Goal: Check status: Check status

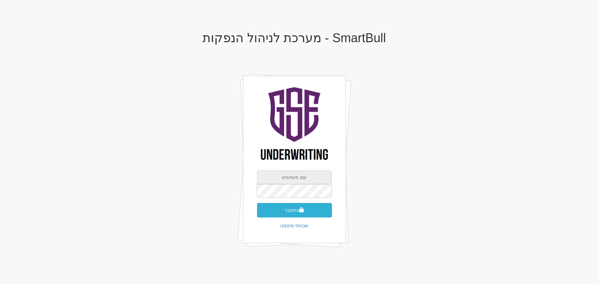
type input "[PERSON_NAME][EMAIL_ADDRESS][DOMAIN_NAME]"
click at [313, 208] on button "התחבר" at bounding box center [294, 210] width 75 height 14
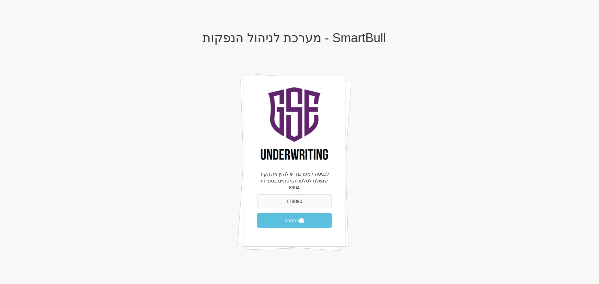
type input "178090"
click at [257, 213] on button "התחבר" at bounding box center [294, 220] width 75 height 14
click at [303, 218] on span "submit" at bounding box center [301, 220] width 5 height 5
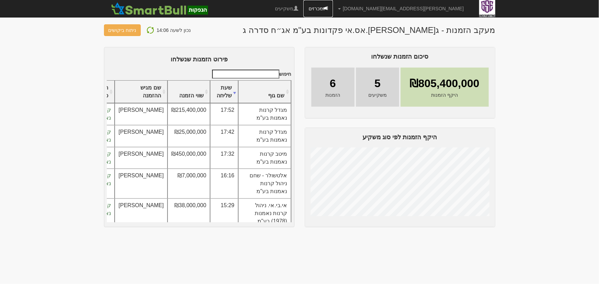
click at [333, 8] on link "מכרזים" at bounding box center [318, 8] width 30 height 17
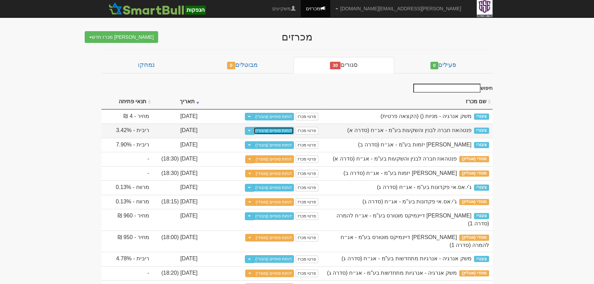
click at [281, 130] on link "דוחות סופיים (ציבורי)" at bounding box center [274, 131] width 41 height 8
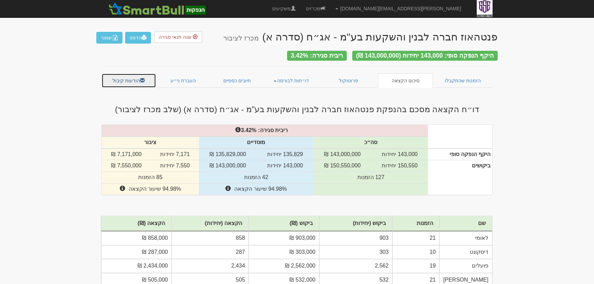
click at [126, 77] on link "הודעות קיבול" at bounding box center [129, 80] width 55 height 14
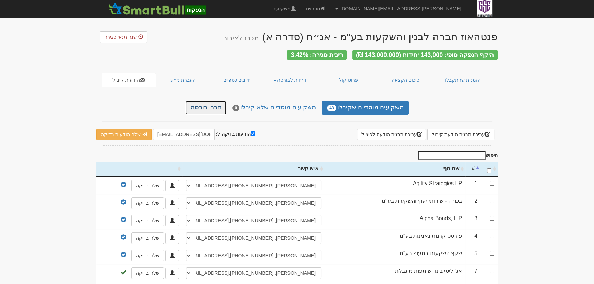
click at [196, 103] on link "חברי בורסה" at bounding box center [205, 108] width 41 height 14
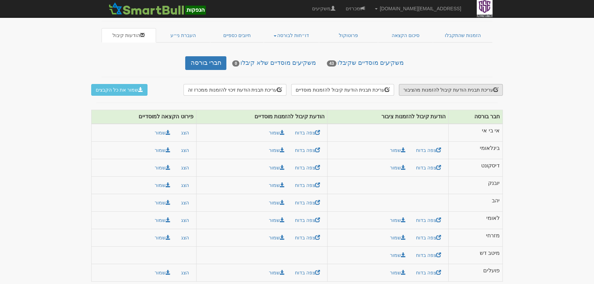
scroll to position [45, 0]
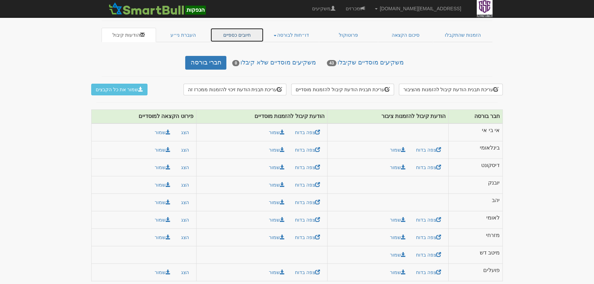
click at [244, 29] on link "חיובים כספיים" at bounding box center [237, 35] width 54 height 14
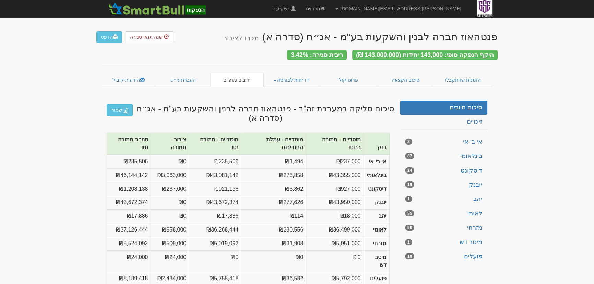
scroll to position [3, 0]
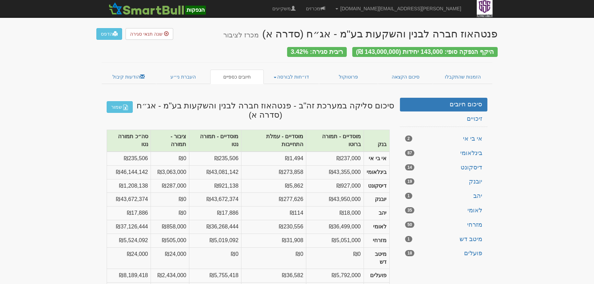
drag, startPoint x: 161, startPoint y: 240, endPoint x: 200, endPoint y: 245, distance: 39.7
click at [200, 247] on tr "מיטב דש ₪0 ₪0 ₪0 ₪24,000 ₪24,000" at bounding box center [248, 258] width 283 height 22
click at [199, 247] on td "₪0" at bounding box center [215, 258] width 52 height 22
click at [467, 234] on link "מיטב דש 1" at bounding box center [444, 240] width 88 height 14
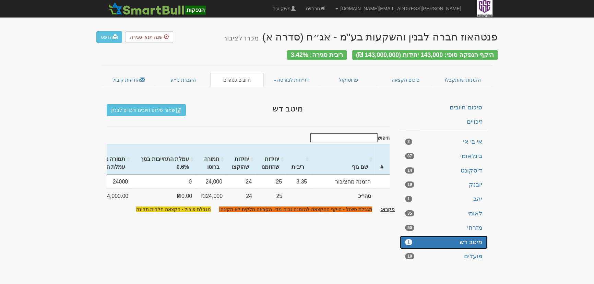
scroll to position [0, 0]
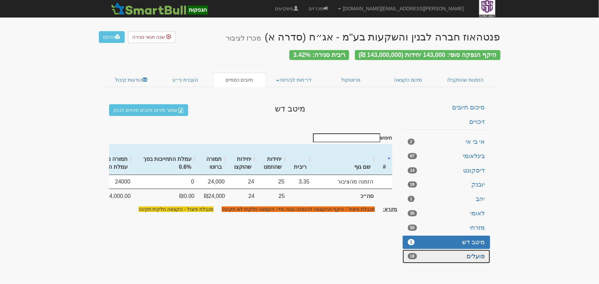
click at [483, 250] on link "פועלים 18" at bounding box center [447, 257] width 88 height 14
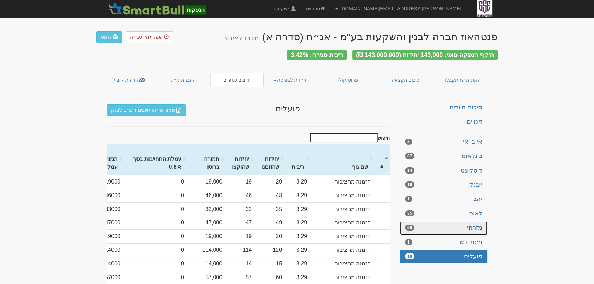
click at [479, 222] on link "מזרחי 50" at bounding box center [444, 228] width 88 height 14
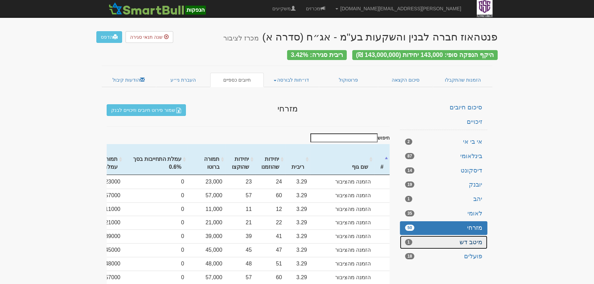
click at [468, 236] on link "מיטב דש 1" at bounding box center [444, 243] width 88 height 14
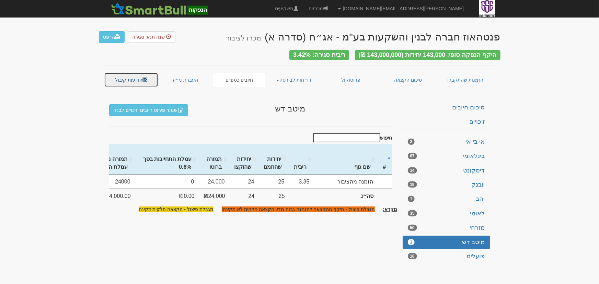
click at [134, 75] on link "הודעות קיבול" at bounding box center [131, 80] width 55 height 14
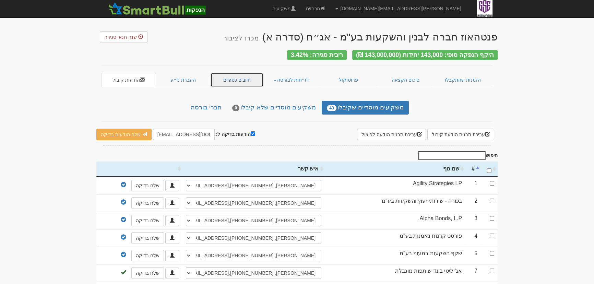
click at [241, 82] on link "חיובים כספיים" at bounding box center [237, 80] width 54 height 14
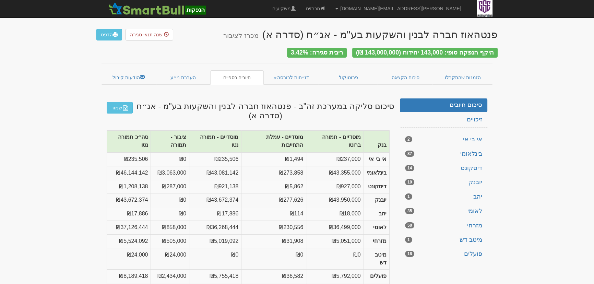
scroll to position [3, 0]
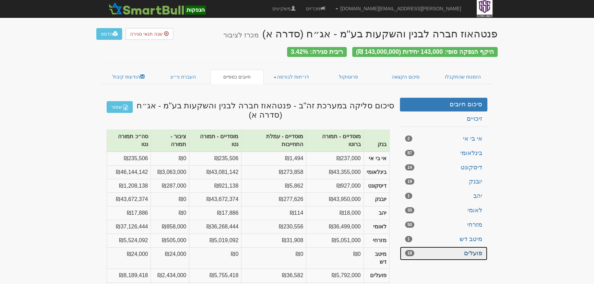
drag, startPoint x: 475, startPoint y: 244, endPoint x: 474, endPoint y: 240, distance: 4.0
click at [475, 247] on link "פועלים 18" at bounding box center [444, 254] width 88 height 14
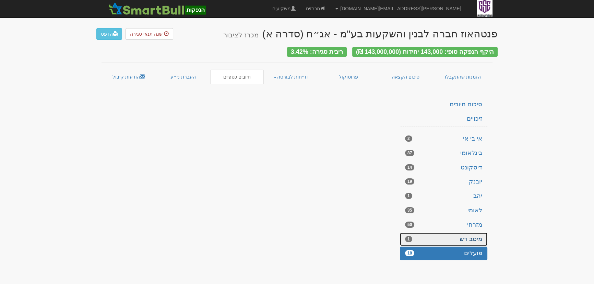
click at [474, 236] on link "מיטב דש 1" at bounding box center [444, 240] width 88 height 14
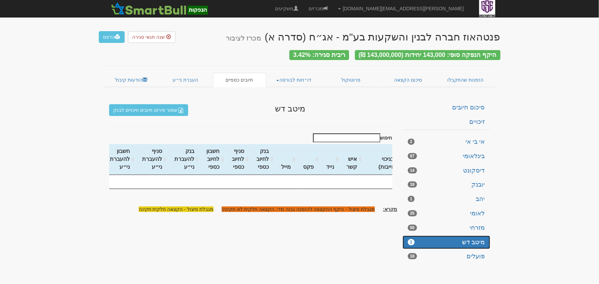
scroll to position [0, 0]
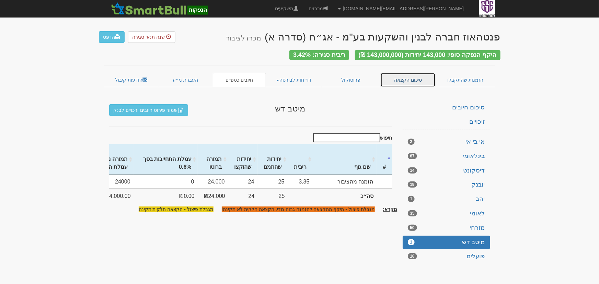
click at [425, 80] on link "סיכום הקצאה" at bounding box center [407, 80] width 55 height 14
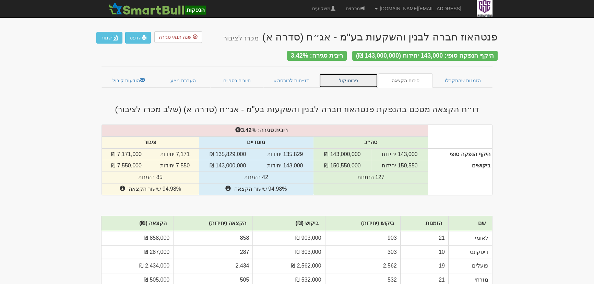
click at [346, 78] on link "פרוטוקול" at bounding box center [348, 80] width 59 height 14
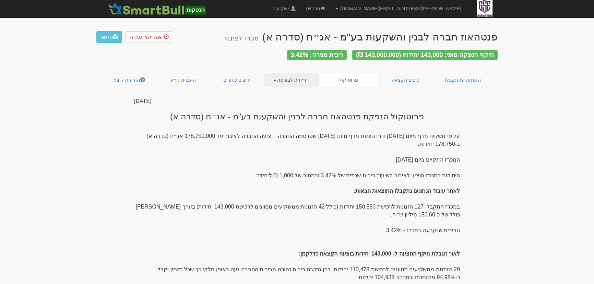
click at [308, 79] on link "דו״חות לבורסה" at bounding box center [292, 80] width 56 height 14
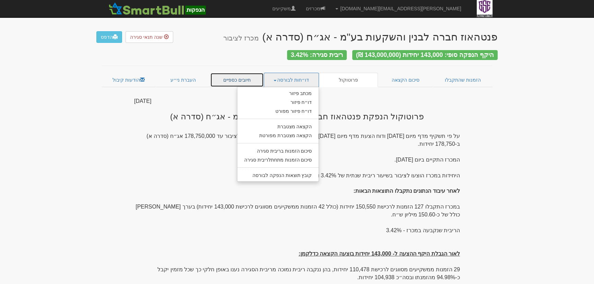
click at [225, 77] on link "חיובים כספיים" at bounding box center [237, 80] width 54 height 14
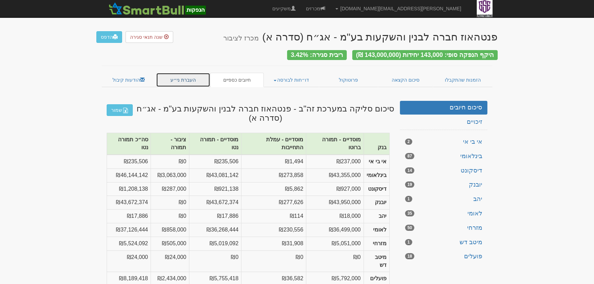
click at [180, 78] on link "העברת ני״ע" at bounding box center [183, 80] width 55 height 14
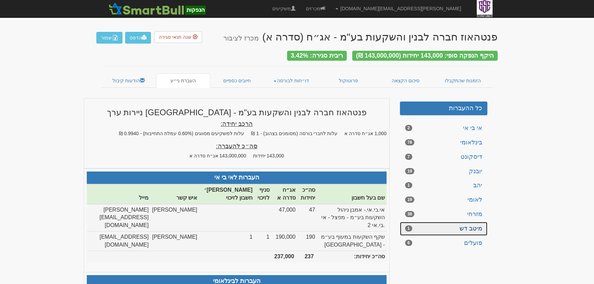
click at [459, 222] on link "מיטב דש 1" at bounding box center [444, 229] width 88 height 14
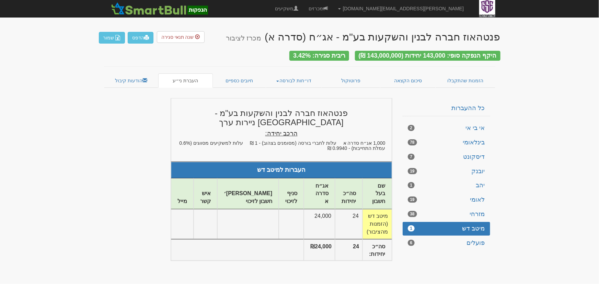
click at [376, 225] on td "מיטב דש (הזמנות מהציבור)" at bounding box center [376, 224] width 29 height 30
drag, startPoint x: 376, startPoint y: 225, endPoint x: 349, endPoint y: 228, distance: 27.5
click at [376, 226] on td "מיטב דש (הזמנות מהציבור)" at bounding box center [376, 224] width 29 height 30
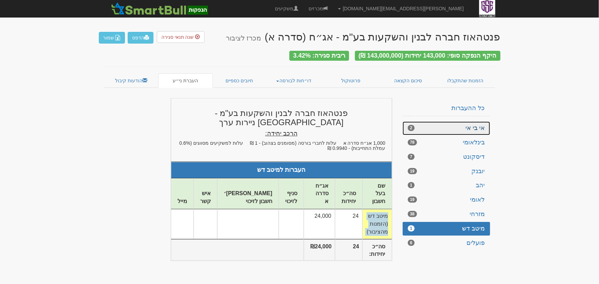
click at [470, 129] on link "אי בי אי 2" at bounding box center [447, 128] width 88 height 14
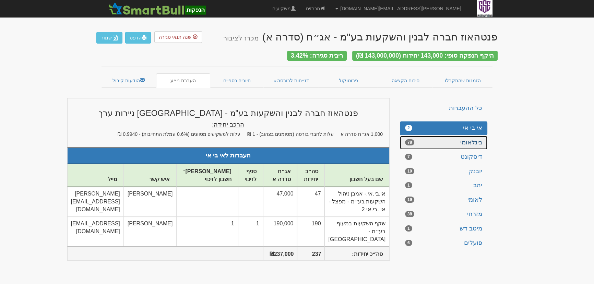
click at [473, 140] on link "בינלאומי 78" at bounding box center [444, 143] width 88 height 14
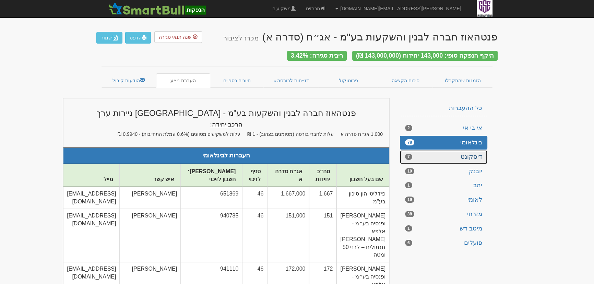
click at [478, 156] on link "דיסקונט 7" at bounding box center [444, 157] width 88 height 14
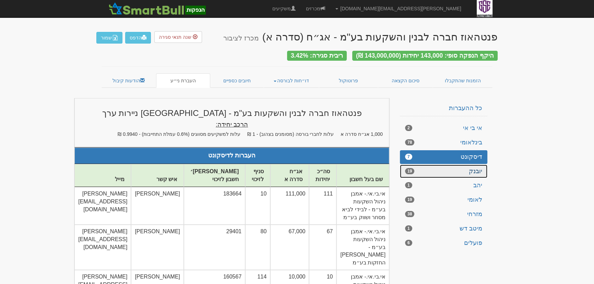
click at [473, 165] on link "יובנק 19" at bounding box center [444, 172] width 88 height 14
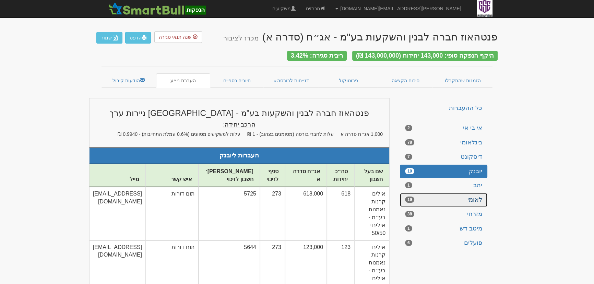
click at [474, 193] on link "לאומי 19" at bounding box center [444, 200] width 88 height 14
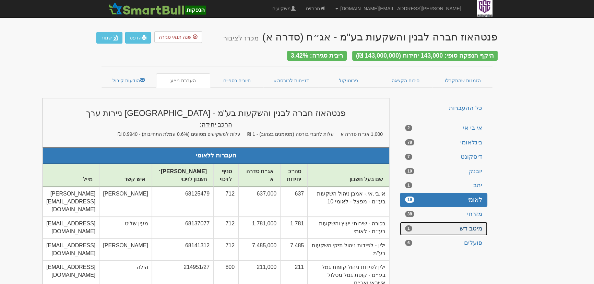
click at [470, 231] on link "מיטב דש 1" at bounding box center [444, 229] width 88 height 14
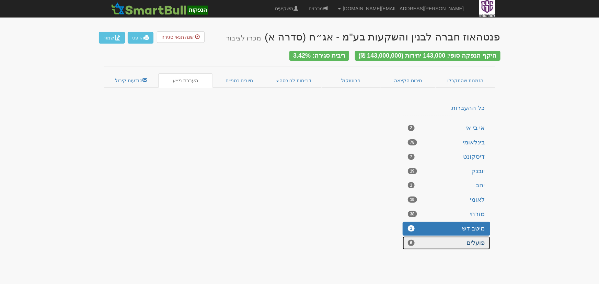
click at [471, 245] on link "פועלים 6" at bounding box center [447, 243] width 88 height 14
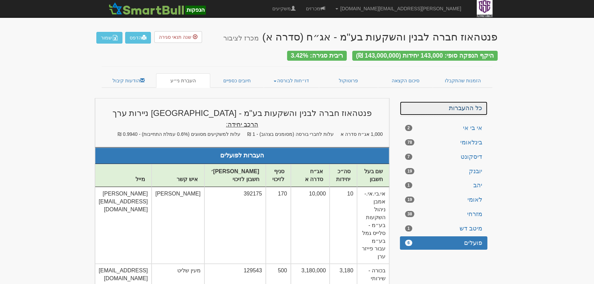
click at [469, 105] on link "כל ההעברות" at bounding box center [444, 109] width 88 height 14
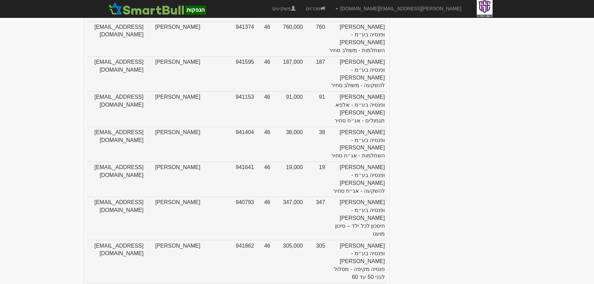
scroll to position [1551, 0]
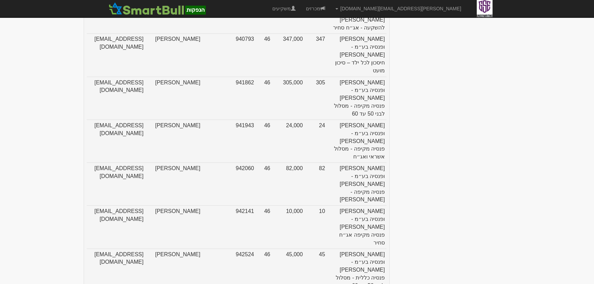
drag, startPoint x: 204, startPoint y: 141, endPoint x: 244, endPoint y: 142, distance: 39.5
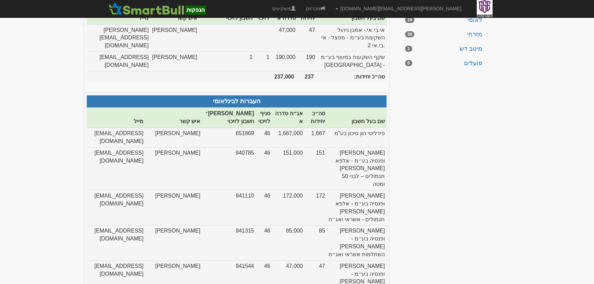
scroll to position [187, 0]
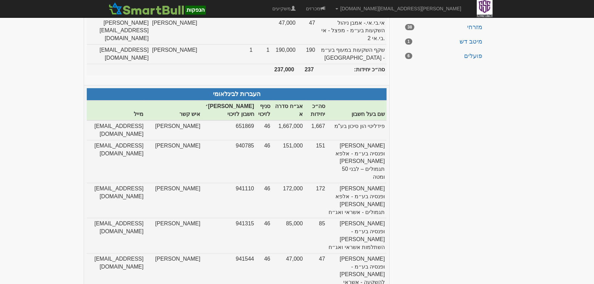
drag, startPoint x: 203, startPoint y: 85, endPoint x: 165, endPoint y: 88, distance: 37.5
click at [166, 88] on th "העברות לבינלאומי" at bounding box center [237, 94] width 300 height 13
click at [213, 88] on th "העברות לבינלאומי" at bounding box center [237, 94] width 300 height 13
click at [234, 88] on th "העברות לבינלאומי" at bounding box center [237, 94] width 300 height 13
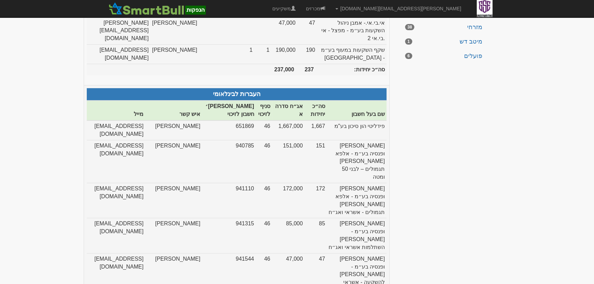
drag, startPoint x: 234, startPoint y: 81, endPoint x: 322, endPoint y: 136, distance: 103.9
click at [234, 88] on th "העברות לבינלאומי" at bounding box center [237, 94] width 300 height 13
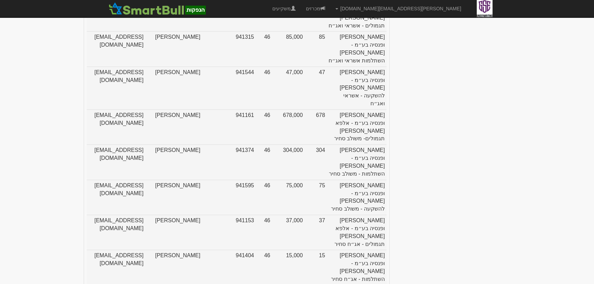
scroll to position [0, 0]
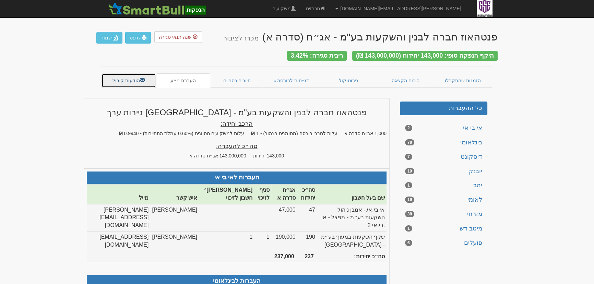
click at [128, 81] on link "הודעות קיבול" at bounding box center [129, 80] width 55 height 14
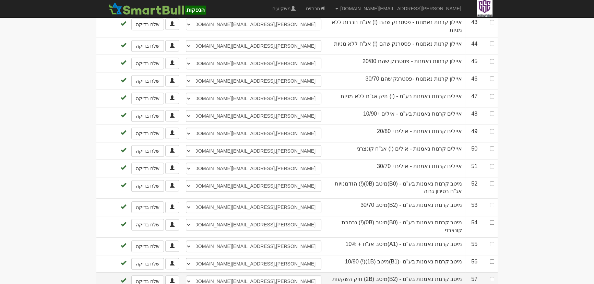
scroll to position [649, 0]
